Goal: Information Seeking & Learning: Learn about a topic

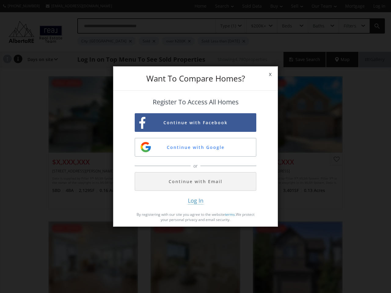
click at [270, 74] on span "x" at bounding box center [270, 74] width 15 height 17
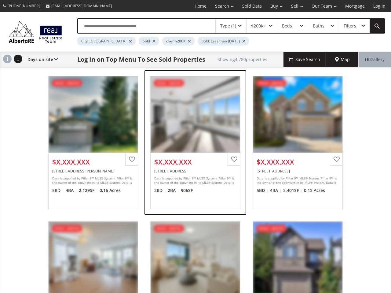
click at [196, 123] on div "View Photos & Details" at bounding box center [196, 114] width 90 height 76
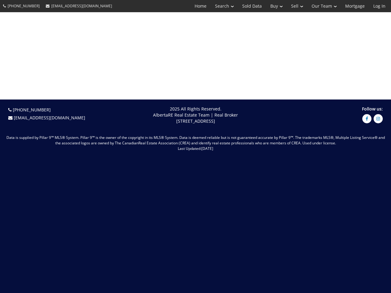
click at [201, 147] on span "[DATE]" at bounding box center [207, 148] width 12 height 5
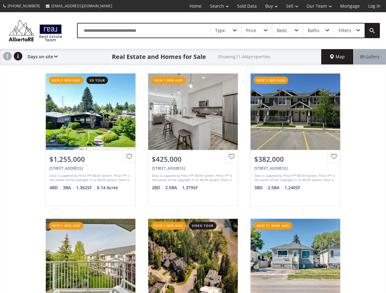
click at [215, 6] on link "Search" at bounding box center [219, 6] width 27 height 12
click at [268, 6] on link "Buy" at bounding box center [271, 6] width 21 height 12
click at [290, 6] on link "Sell" at bounding box center [292, 6] width 20 height 12
click at [318, 6] on link "Our Team" at bounding box center [319, 6] width 34 height 12
click at [374, 6] on link "Log In" at bounding box center [374, 6] width 21 height 12
